Goal: Task Accomplishment & Management: Use online tool/utility

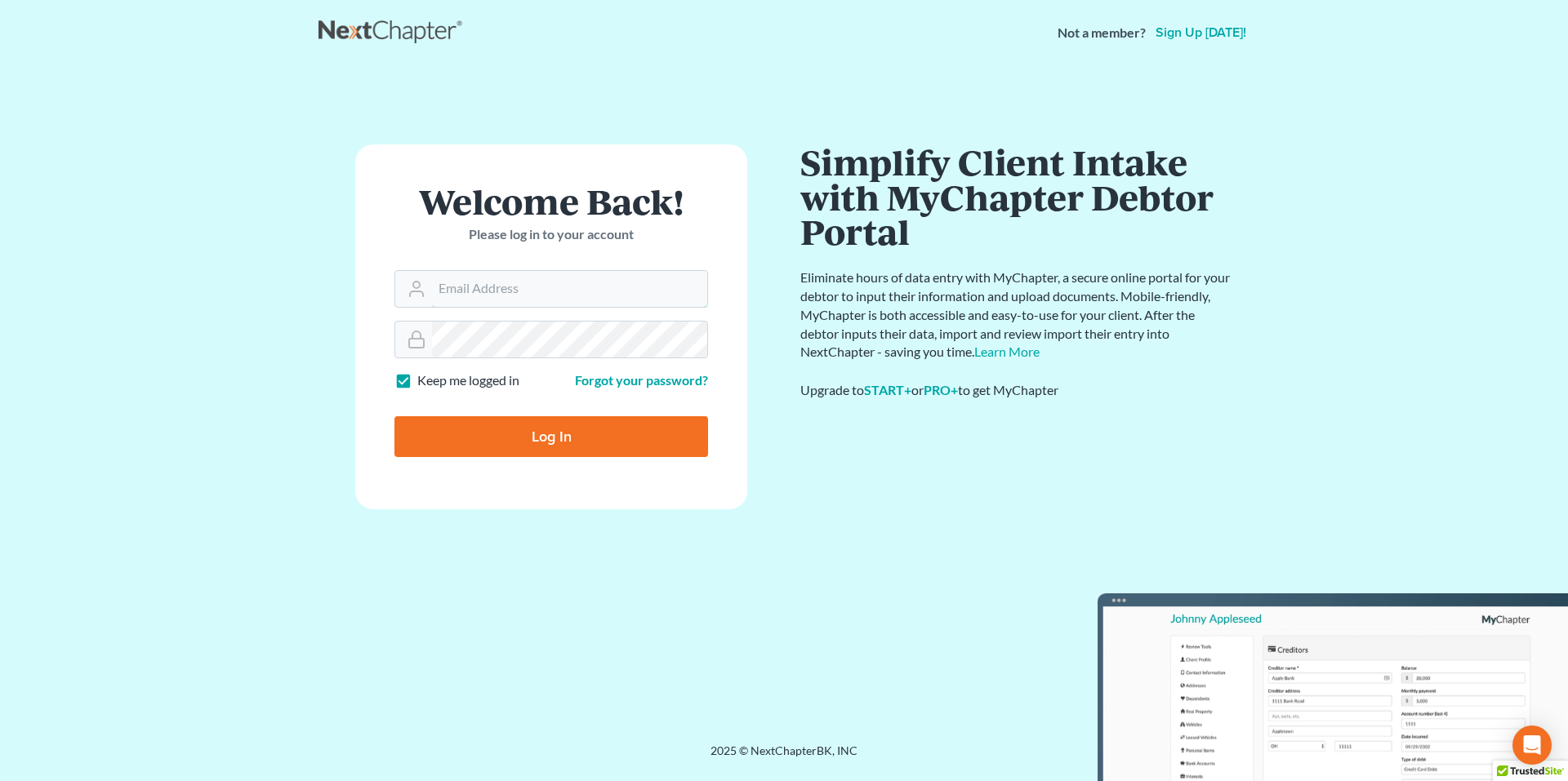
type input "[EMAIL_ADDRESS][DOMAIN_NAME]"
click at [519, 431] on input "Log In" at bounding box center [551, 437] width 314 height 41
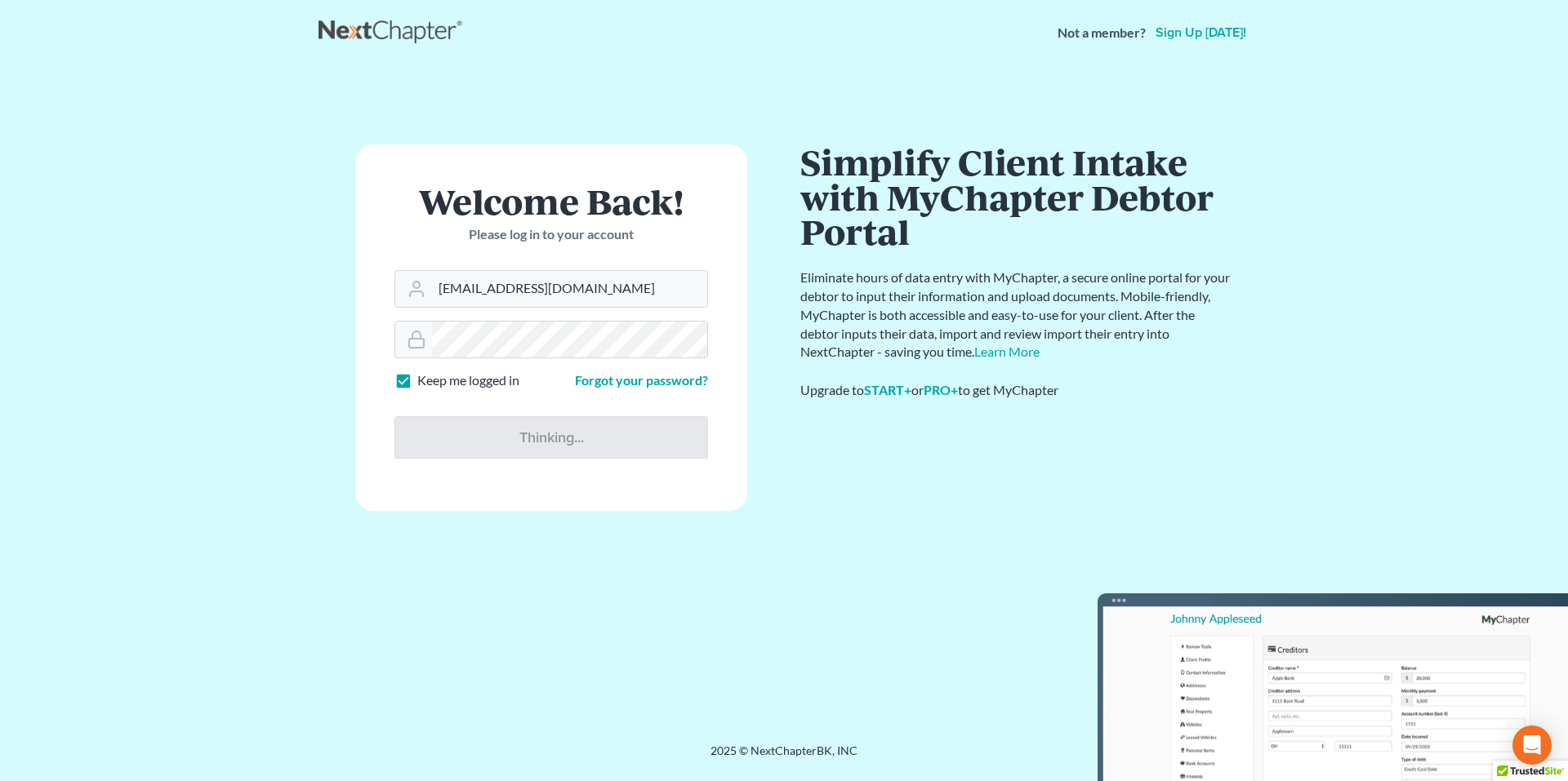
type input "Thinking..."
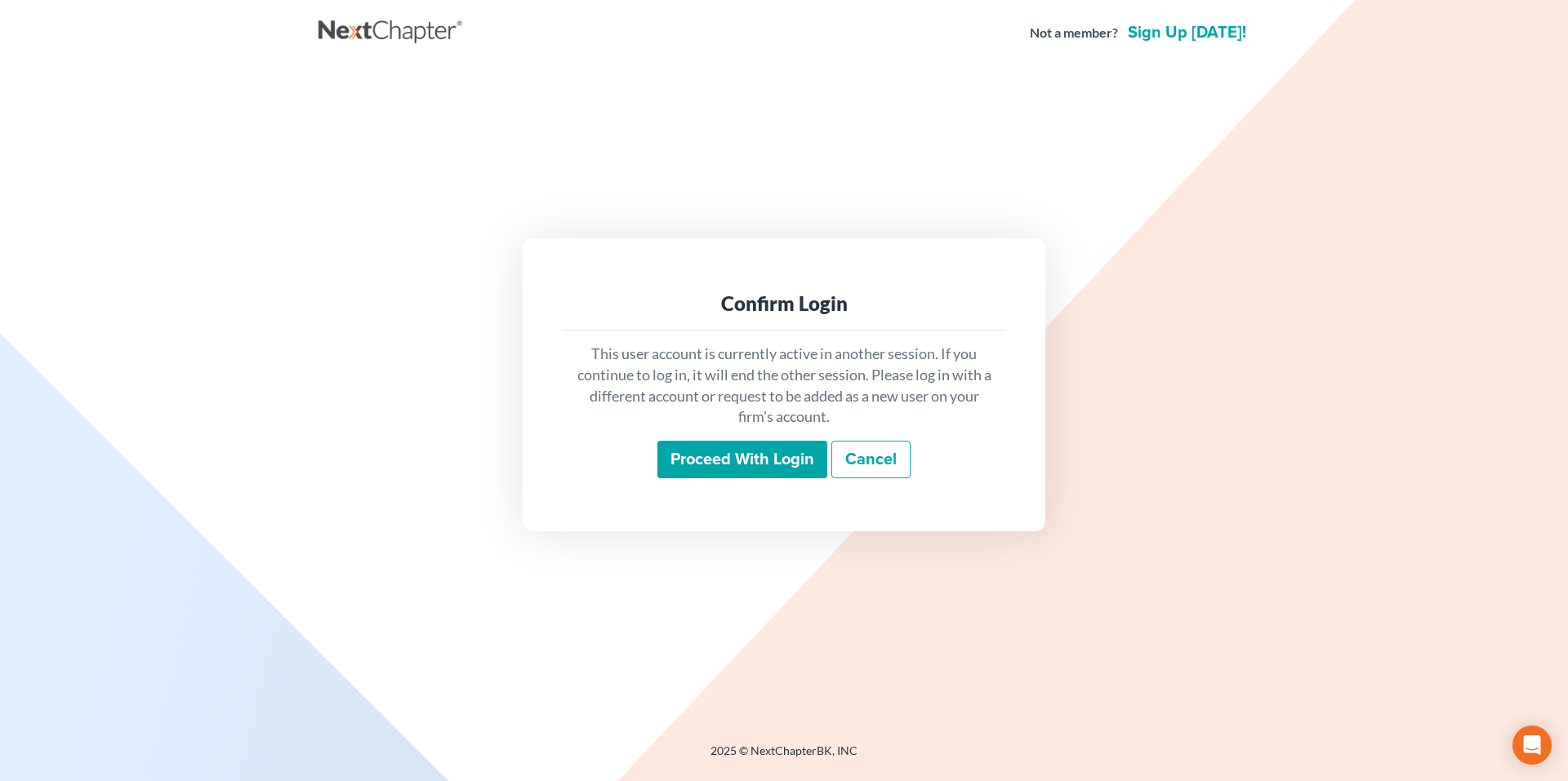
click at [768, 457] on input "Proceed with login" at bounding box center [743, 460] width 170 height 38
